Goal: Information Seeking & Learning: Learn about a topic

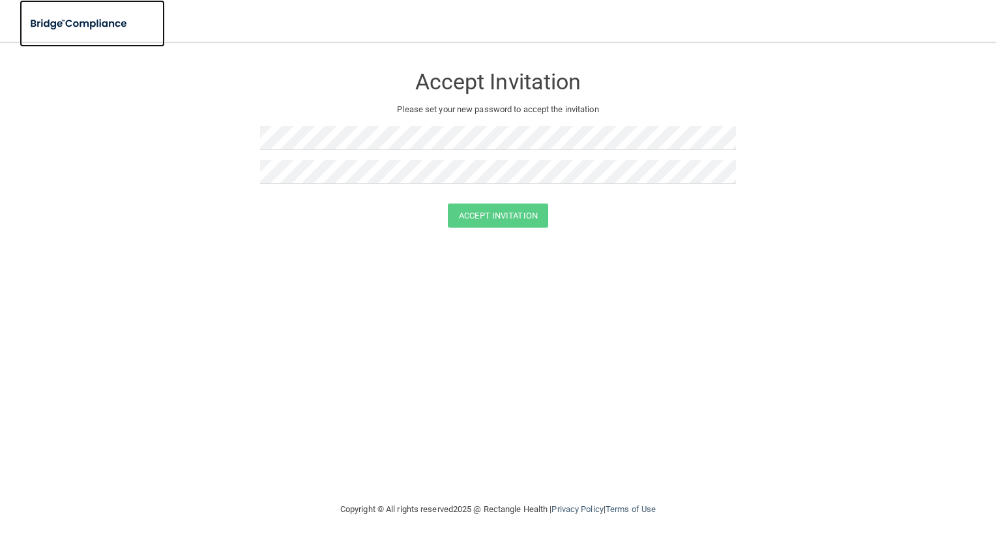
click at [39, 26] on img at bounding box center [80, 23] width 120 height 27
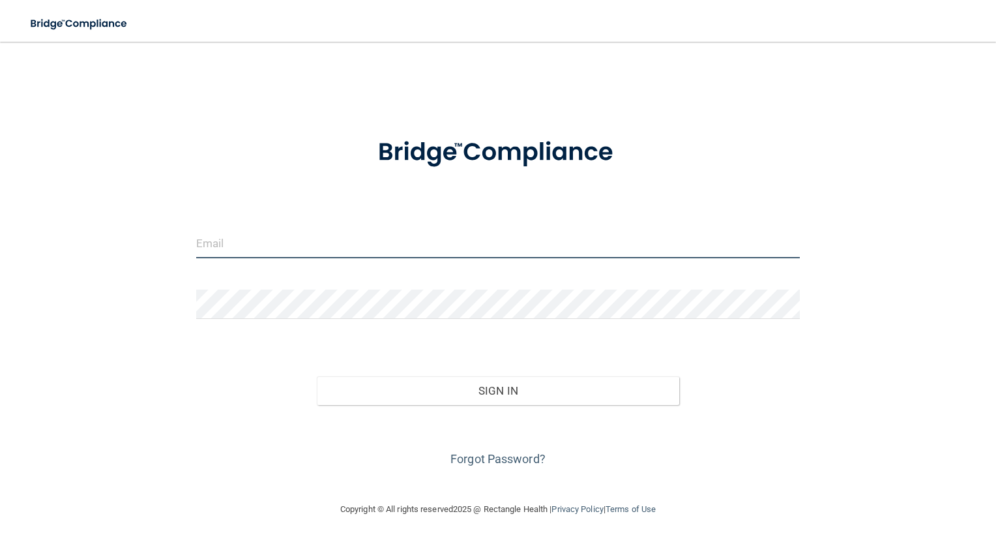
type input "[PERSON_NAME][EMAIL_ADDRESS][DOMAIN_NAME]"
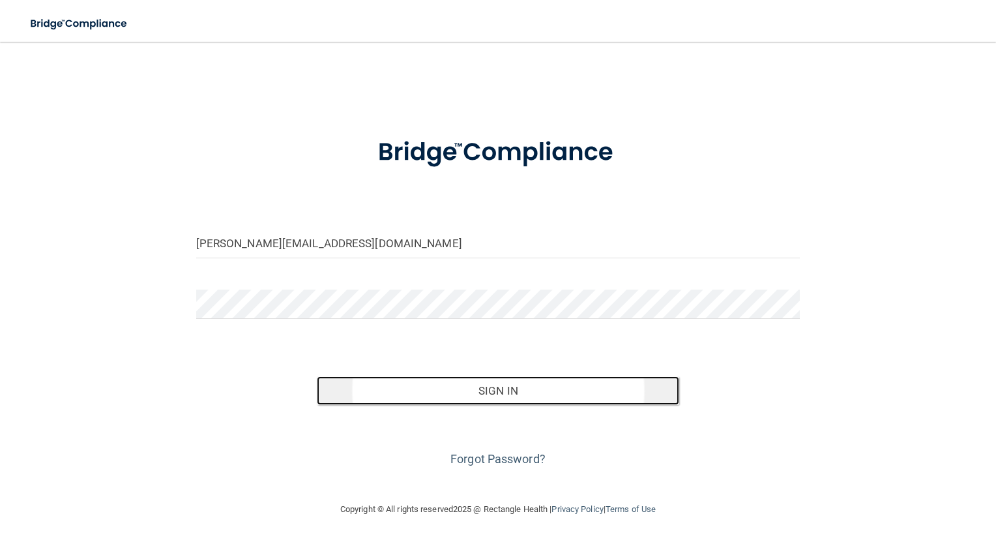
click at [448, 400] on button "Sign In" at bounding box center [498, 390] width 362 height 29
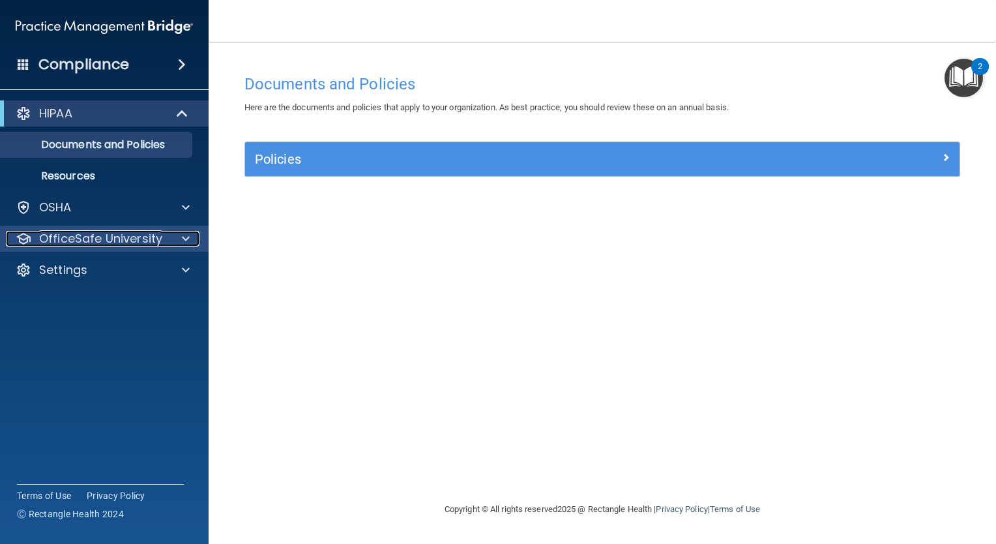
click at [157, 244] on p "OfficeSafe University" at bounding box center [100, 239] width 123 height 16
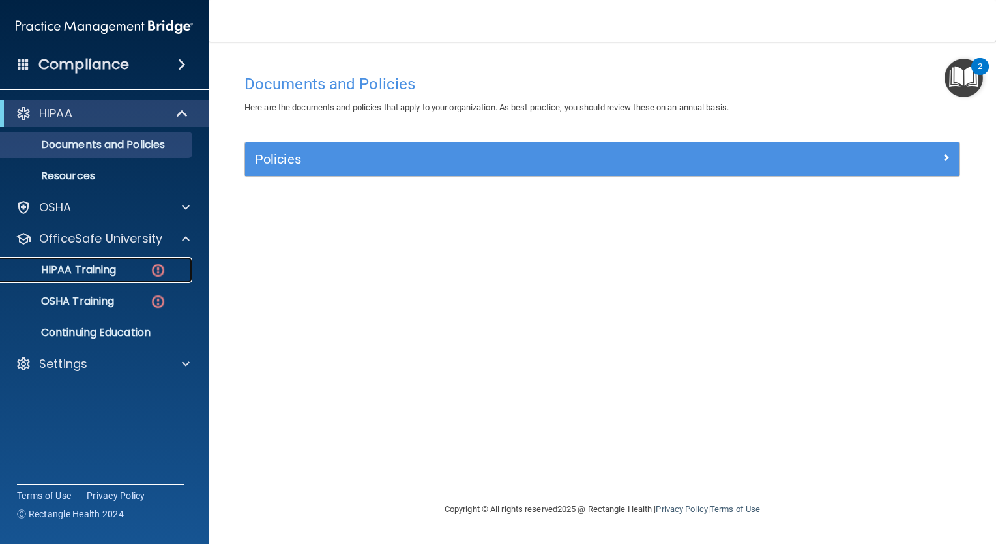
click at [151, 269] on img at bounding box center [158, 270] width 16 height 16
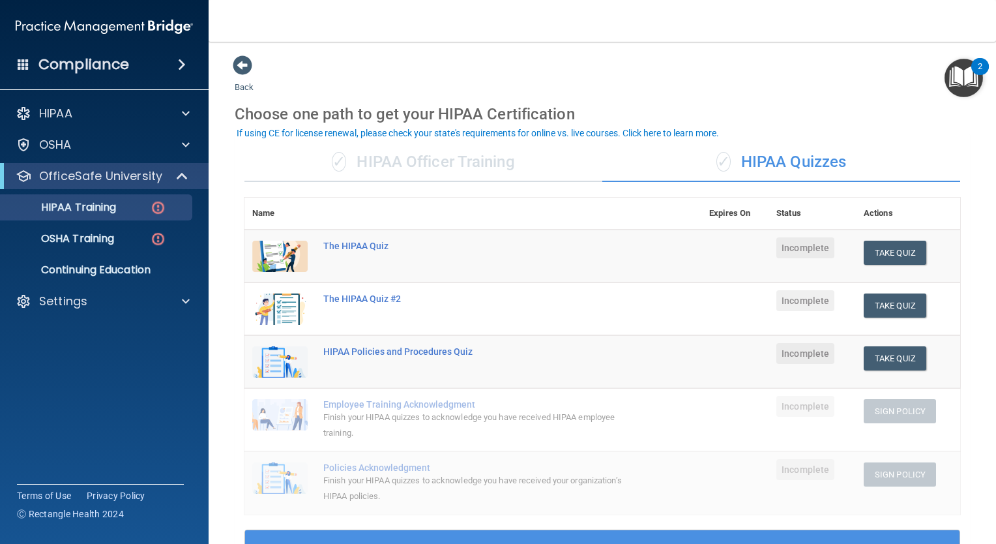
click at [381, 173] on div "✓ HIPAA Officer Training" at bounding box center [423, 162] width 358 height 39
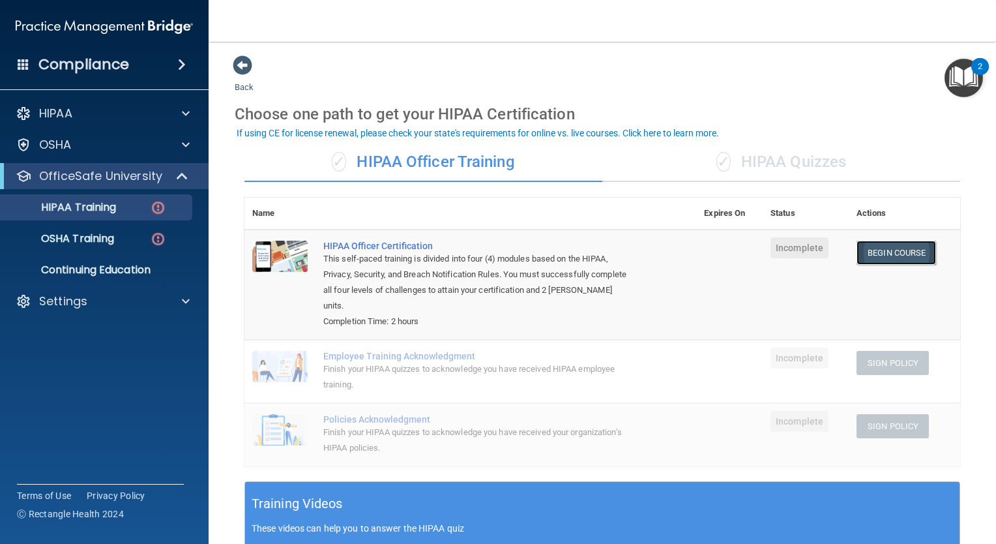
click at [879, 249] on link "Begin Course" at bounding box center [896, 253] width 80 height 24
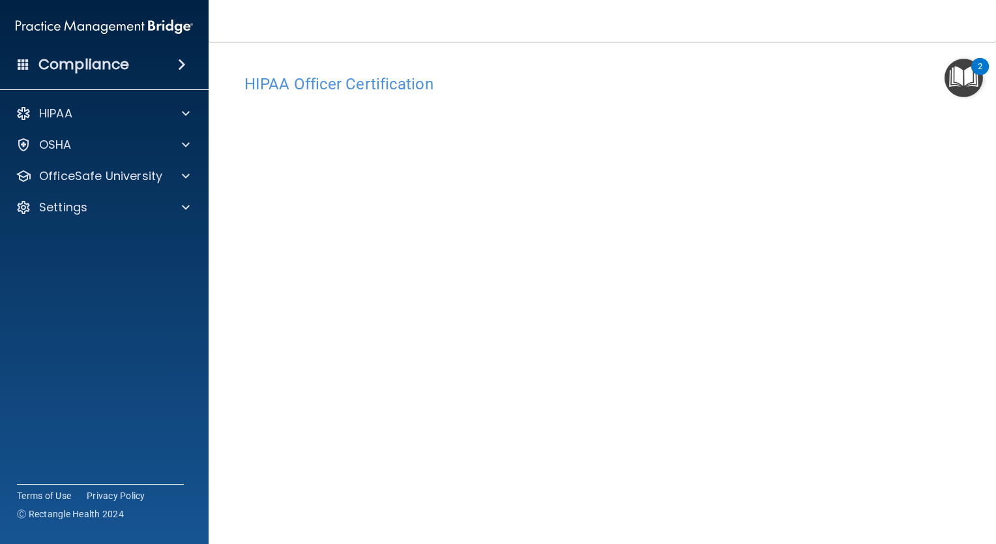
click at [503, 40] on nav "Toggle navigation MARISOL MCCRACKEN [EMAIL_ADDRESS][DOMAIN_NAME] Manage My Ente…" at bounding box center [602, 21] width 787 height 42
